Goal: Information Seeking & Learning: Learn about a topic

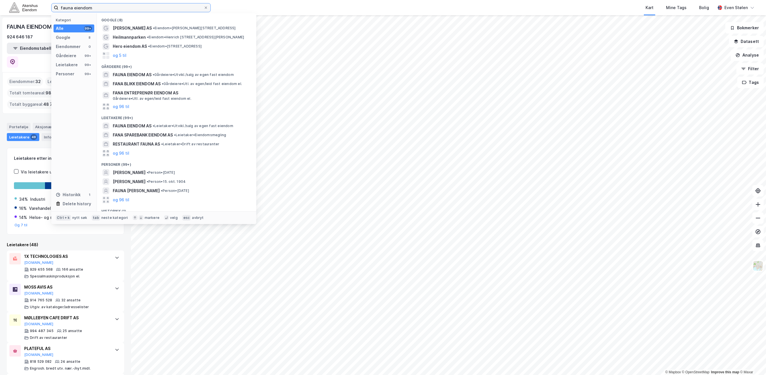
click at [119, 9] on input "fauna eiendom" at bounding box center [130, 7] width 145 height 9
click at [118, 9] on input "fauna eiendom" at bounding box center [130, 7] width 145 height 9
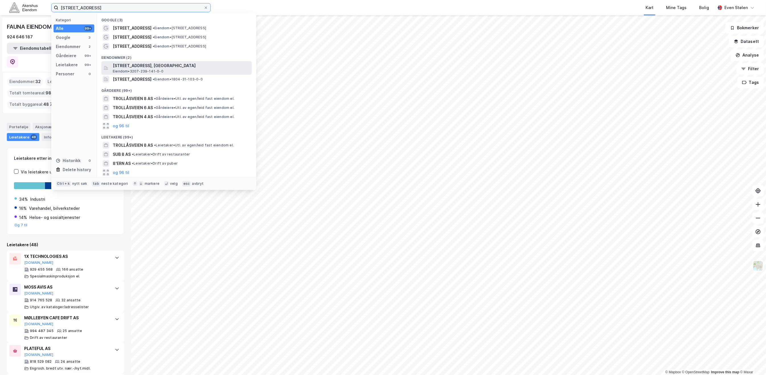
type input "[STREET_ADDRESS]"
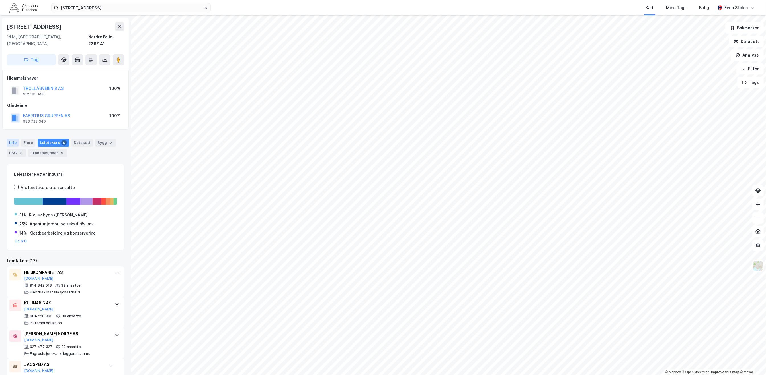
click at [15, 139] on div "Info" at bounding box center [13, 143] width 12 height 8
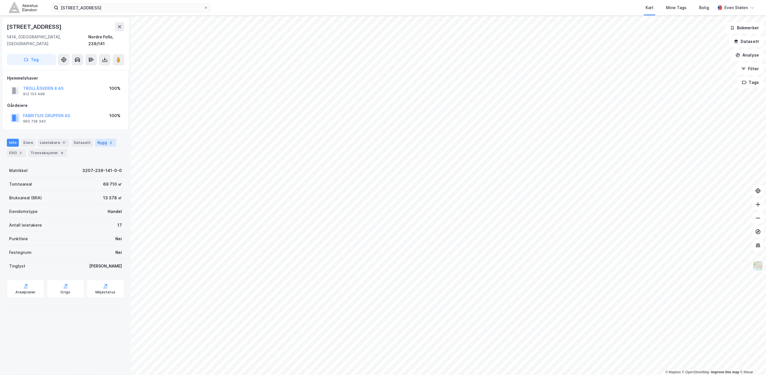
click at [102, 139] on div "Bygg 2" at bounding box center [105, 143] width 21 height 8
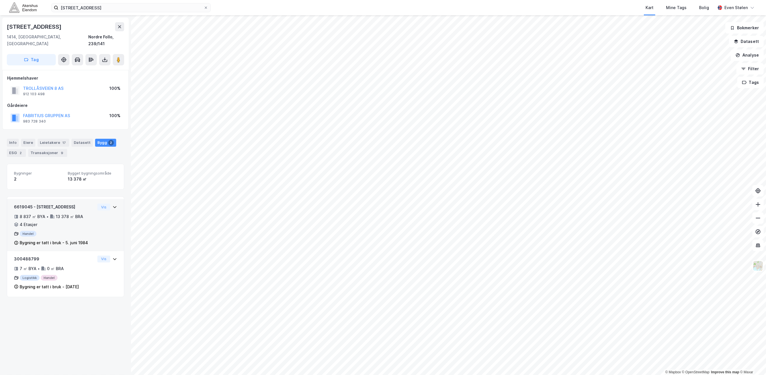
click at [114, 201] on div "6619045 - [GEOGRAPHIC_DATA] 8 8 837 ㎡ BYA • 13 378 ㎡ BRA • 4 Etasjer Handel Byg…" at bounding box center [65, 225] width 117 height 52
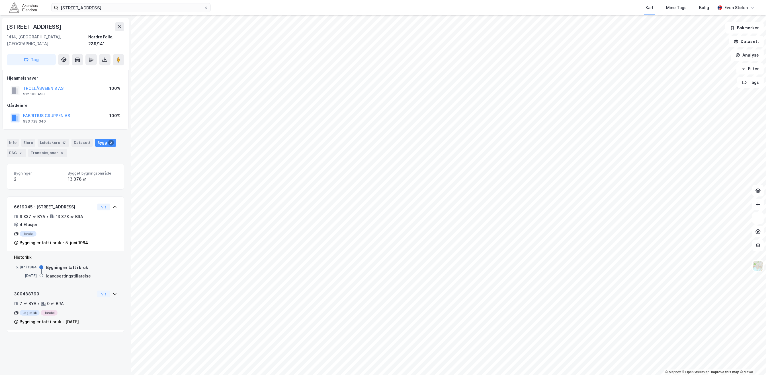
click at [113, 294] on icon at bounding box center [114, 295] width 3 height 2
click at [99, 204] on button "Vis" at bounding box center [103, 207] width 13 height 7
click at [79, 266] on div "7 ㎡ BYA • 0 ㎡ BRA" at bounding box center [54, 269] width 81 height 7
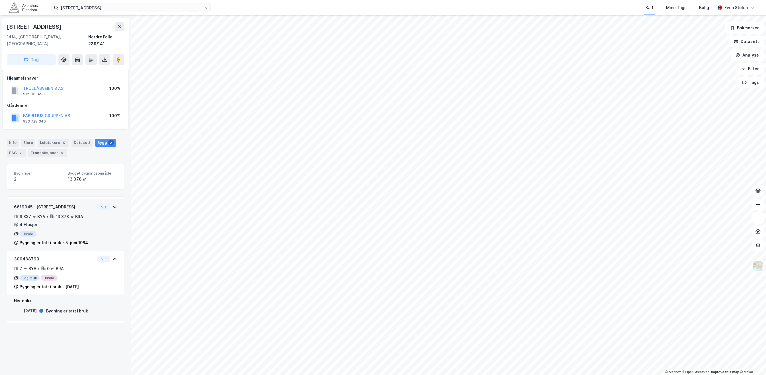
click at [112, 205] on icon at bounding box center [114, 207] width 5 height 5
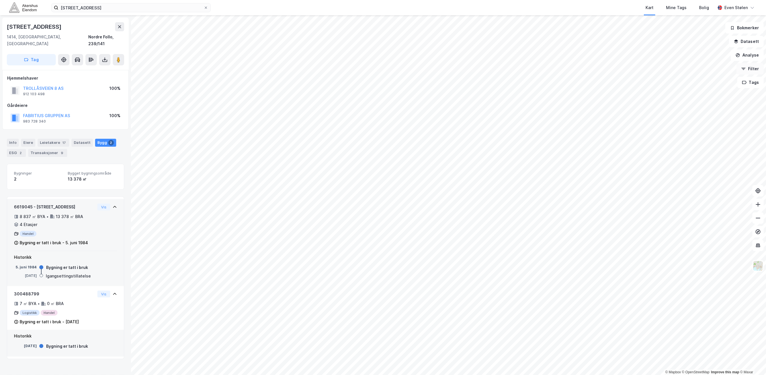
click at [752, 70] on button "Filter" at bounding box center [749, 68] width 27 height 11
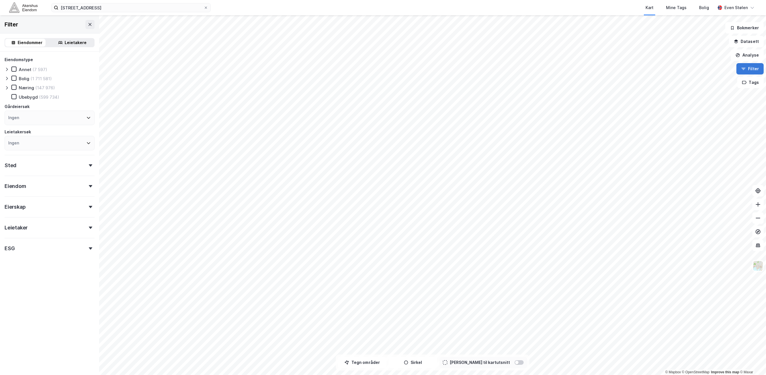
click at [752, 70] on button "Filter" at bounding box center [749, 68] width 27 height 11
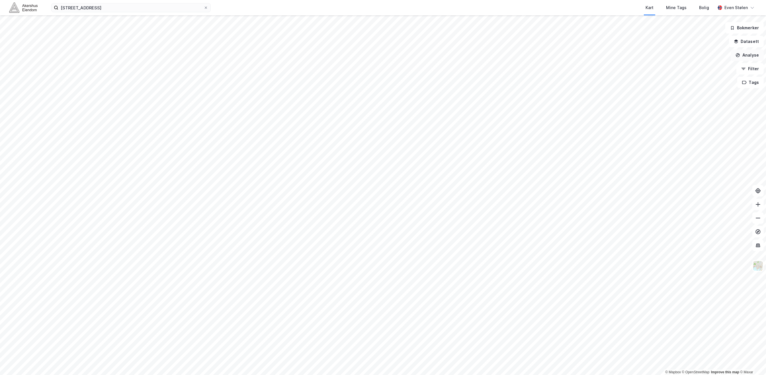
click at [753, 56] on button "Analyse" at bounding box center [746, 55] width 33 height 11
click at [687, 66] on div "Tegn område" at bounding box center [698, 67] width 50 height 5
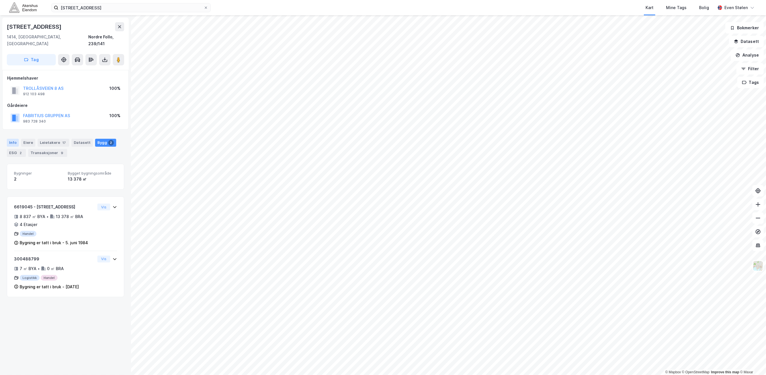
click at [10, 139] on div "Info" at bounding box center [13, 143] width 12 height 8
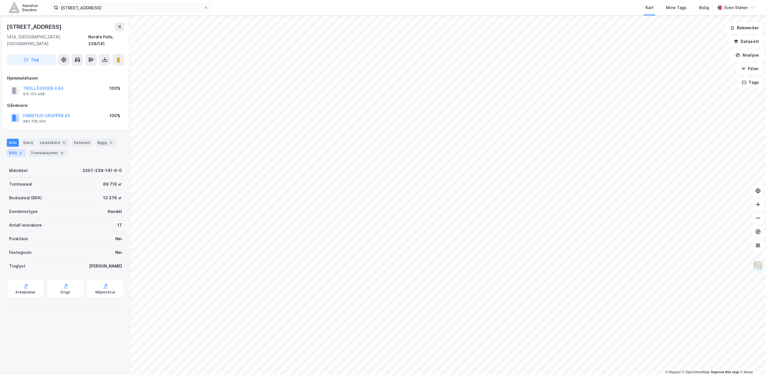
click at [15, 149] on div "ESG 2" at bounding box center [16, 153] width 19 height 8
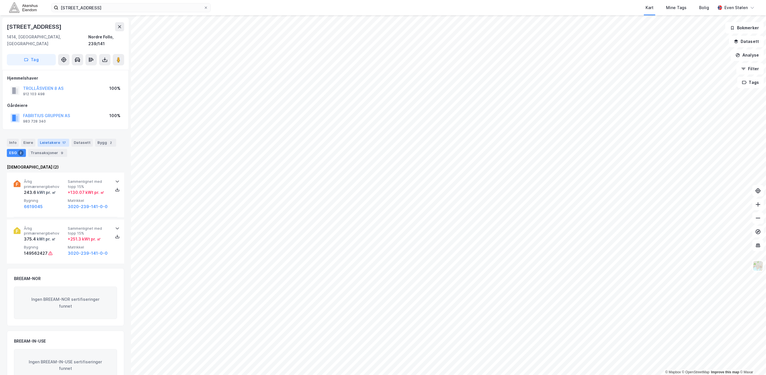
click at [52, 139] on div "Leietakere 17" at bounding box center [54, 143] width 32 height 8
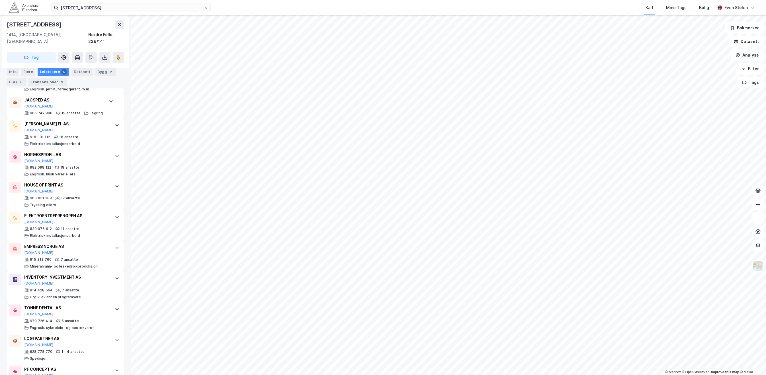
scroll to position [266, 0]
